Goal: Find specific page/section: Find specific page/section

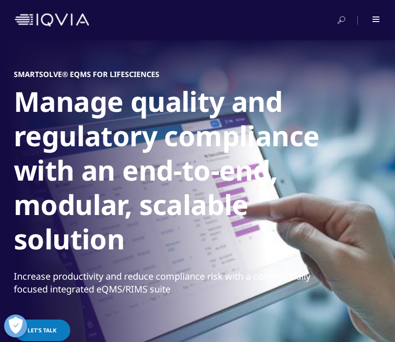
click at [376, 10] on div at bounding box center [197, 20] width 365 height 22
click at [377, 20] on div at bounding box center [376, 20] width 8 height 6
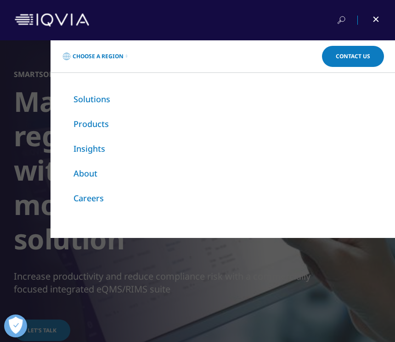
click at [239, 164] on ol "Solutions Products Insights About Careers" at bounding box center [222, 149] width 298 height 110
click at [209, 280] on div "Choose a Region Contact Us Explore IQVIA by region As a global community, IQVIA…" at bounding box center [197, 191] width 395 height 302
click at [116, 65] on link "Choose a Region" at bounding box center [94, 56] width 67 height 18
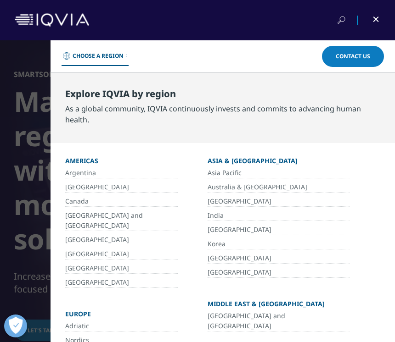
click at [134, 278] on link "[GEOGRAPHIC_DATA]" at bounding box center [121, 283] width 112 height 11
click at [100, 278] on link "[GEOGRAPHIC_DATA]" at bounding box center [121, 283] width 112 height 11
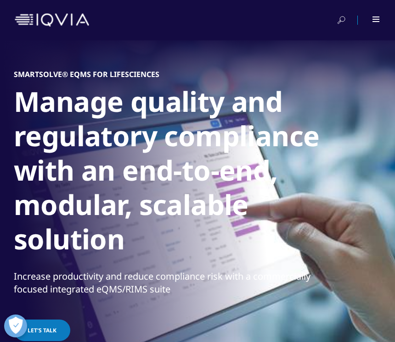
click at [373, 17] on div at bounding box center [376, 20] width 8 height 6
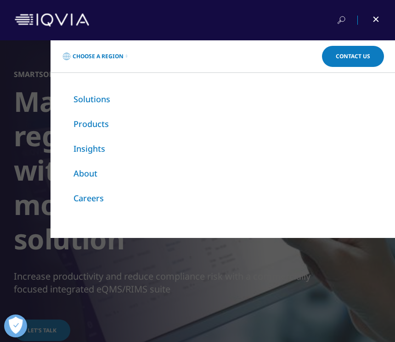
click at [33, 18] on img at bounding box center [52, 19] width 74 height 13
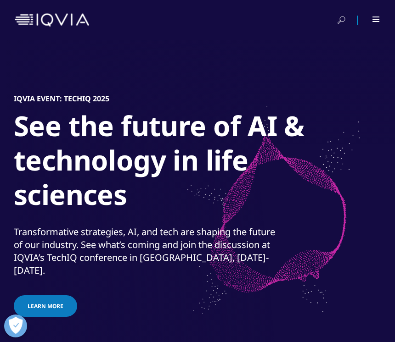
click at [374, 22] on div at bounding box center [369, 20] width 21 height 9
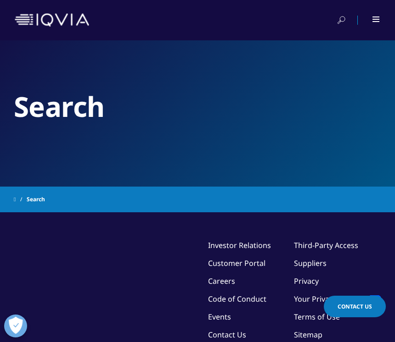
type input "smart solve"
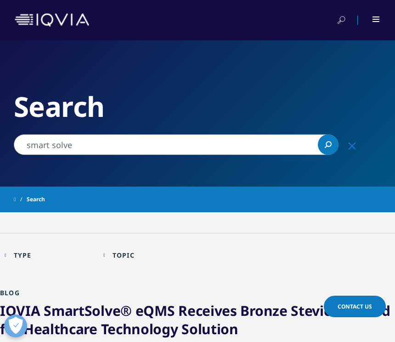
click at [376, 20] on div at bounding box center [376, 20] width 8 height 6
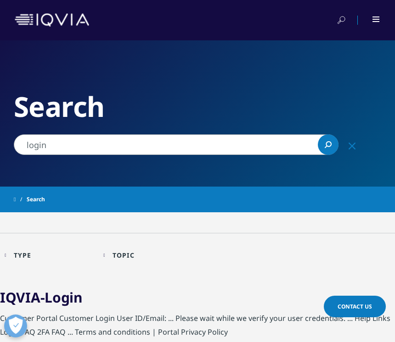
click at [22, 17] on img at bounding box center [52, 19] width 74 height 13
